Goal: Check status: Check status

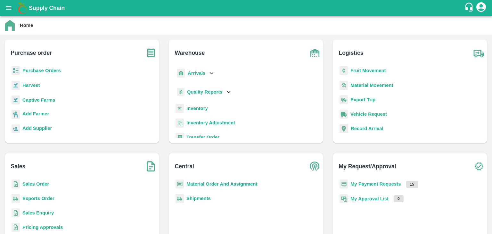
click at [365, 184] on b "My Payment Requests" at bounding box center [375, 183] width 51 height 5
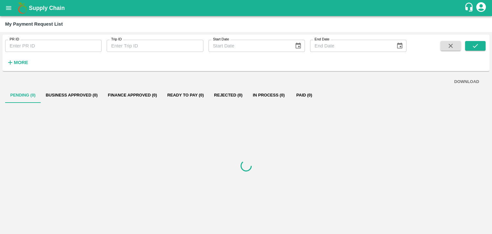
click at [15, 59] on h6 "More" at bounding box center [21, 62] width 14 height 8
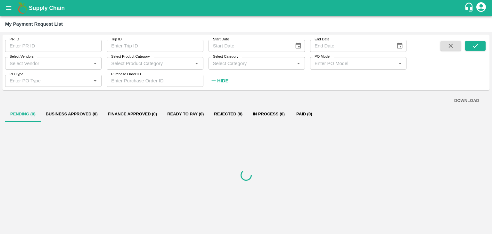
click at [40, 76] on div "PO Type   *" at bounding box center [53, 81] width 96 height 12
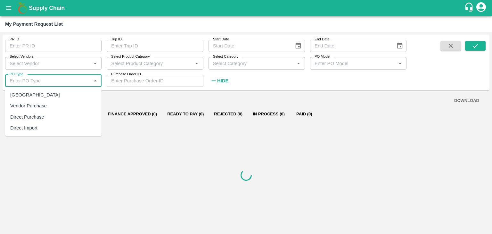
click at [42, 93] on div "[GEOGRAPHIC_DATA]" at bounding box center [53, 94] width 96 height 11
type input "[GEOGRAPHIC_DATA]"
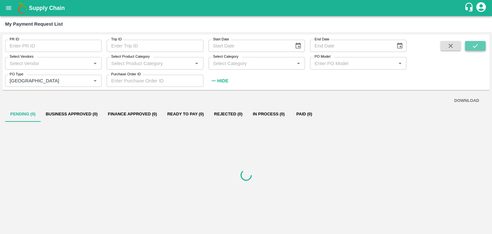
click at [472, 45] on icon "submit" at bounding box center [475, 45] width 7 height 7
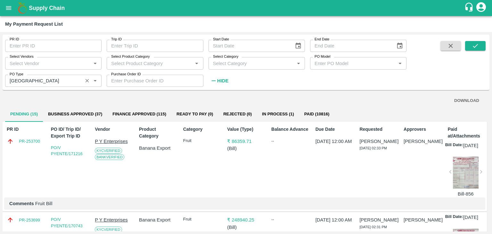
click at [84, 82] on button "Clear" at bounding box center [87, 81] width 9 height 9
click at [56, 61] on input "Select Vendors" at bounding box center [48, 63] width 82 height 8
type input "T"
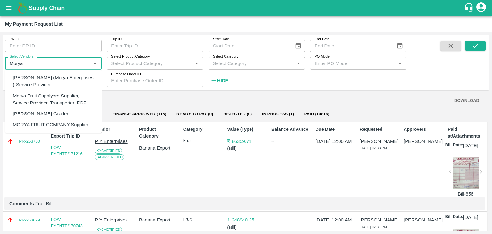
click at [54, 95] on div "Morya Fruit Supplyers-Supplier, Service Provider, Transporter, FGP" at bounding box center [55, 99] width 84 height 14
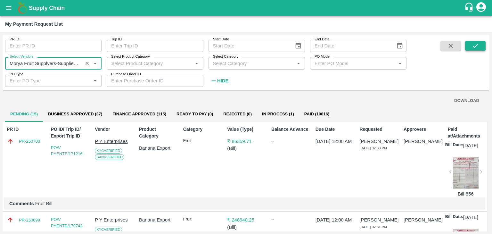
type input "Morya Fruit Supplyers-Supplier, Service Provider, Transporter, FGP"
click at [469, 47] on button "submit" at bounding box center [475, 46] width 21 height 10
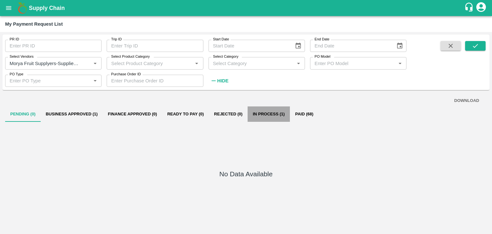
click at [281, 116] on button "In Process (1)" at bounding box center [269, 113] width 42 height 15
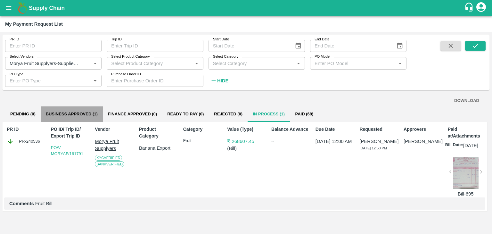
click at [72, 114] on button "Business Approved (1)" at bounding box center [72, 113] width 62 height 15
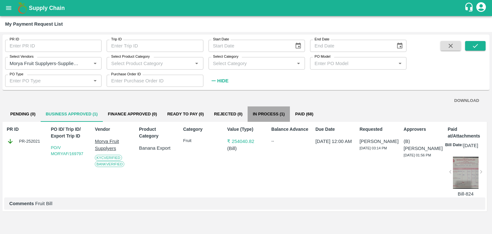
click at [263, 117] on button "In Process (1)" at bounding box center [269, 113] width 42 height 15
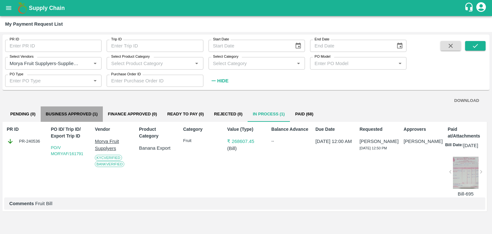
click at [76, 113] on button "Business Approved (1)" at bounding box center [72, 113] width 62 height 15
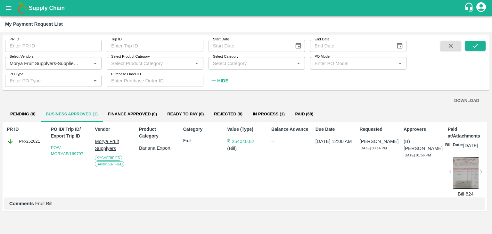
click at [269, 114] on button "In Process (1)" at bounding box center [269, 113] width 42 height 15
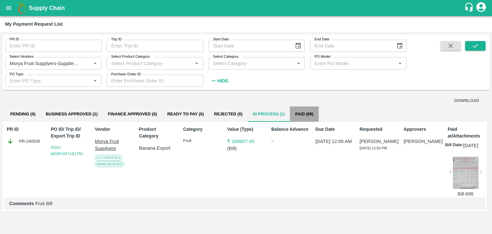
click at [307, 113] on button "Paid (68)" at bounding box center [304, 113] width 29 height 15
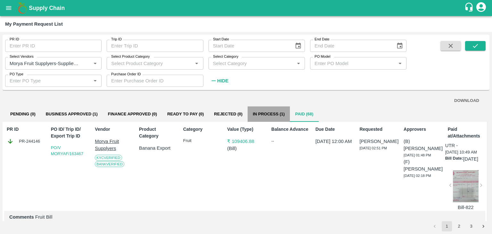
click at [266, 110] on button "In Process (1)" at bounding box center [269, 113] width 42 height 15
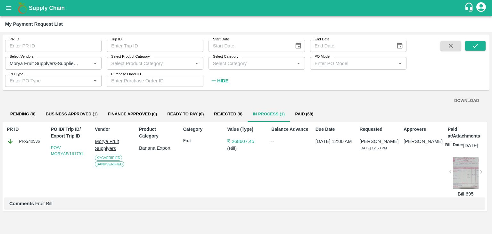
click at [85, 108] on button "Business Approved (1)" at bounding box center [72, 113] width 62 height 15
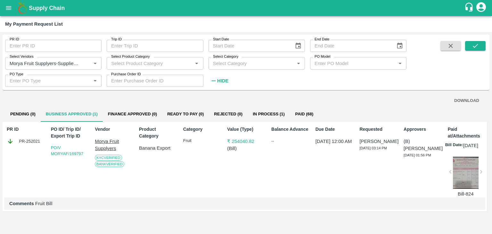
click at [275, 115] on button "In Process (1)" at bounding box center [269, 113] width 42 height 15
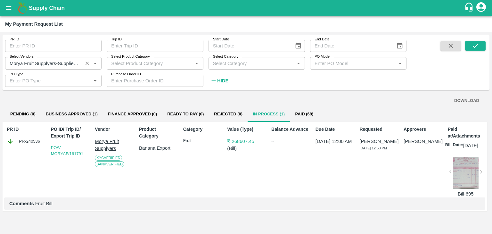
click at [87, 63] on icon "Clear" at bounding box center [88, 64] width 4 height 4
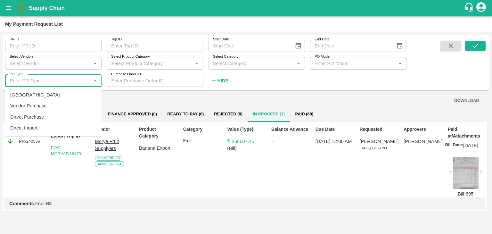
click at [49, 78] on input "PO Type" at bounding box center [48, 81] width 82 height 8
click at [40, 98] on div "[GEOGRAPHIC_DATA]" at bounding box center [53, 94] width 96 height 11
type input "[GEOGRAPHIC_DATA]"
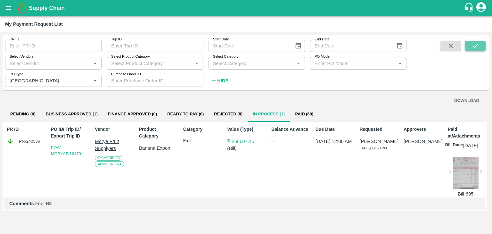
click at [483, 41] on button "submit" at bounding box center [475, 46] width 21 height 10
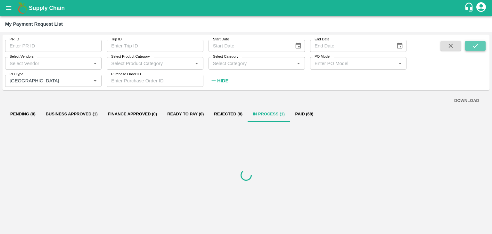
click at [483, 41] on button "submit" at bounding box center [475, 46] width 21 height 10
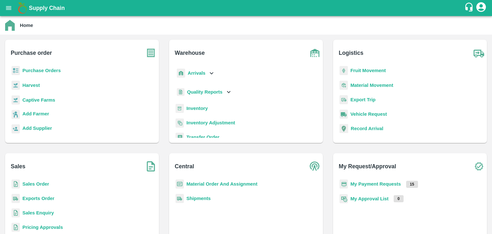
click at [41, 72] on b "Purchase Orders" at bounding box center [41, 70] width 38 height 5
